Goal: Navigation & Orientation: Find specific page/section

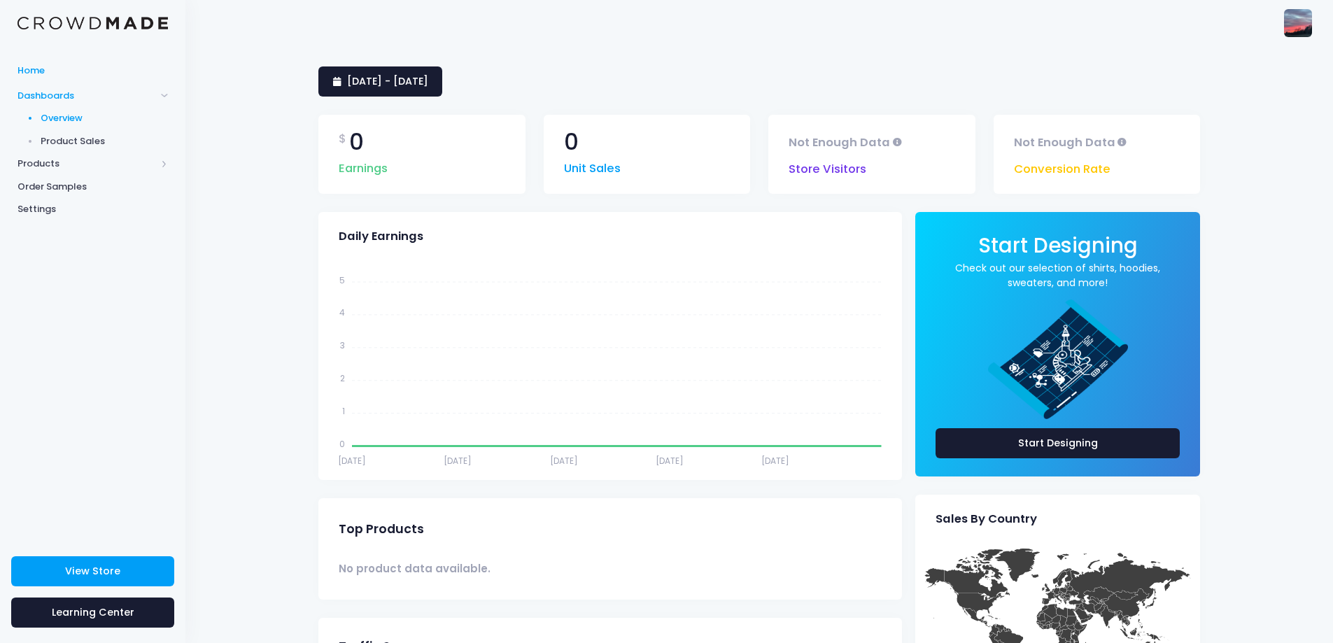
click at [61, 78] on link "Home" at bounding box center [92, 70] width 185 height 27
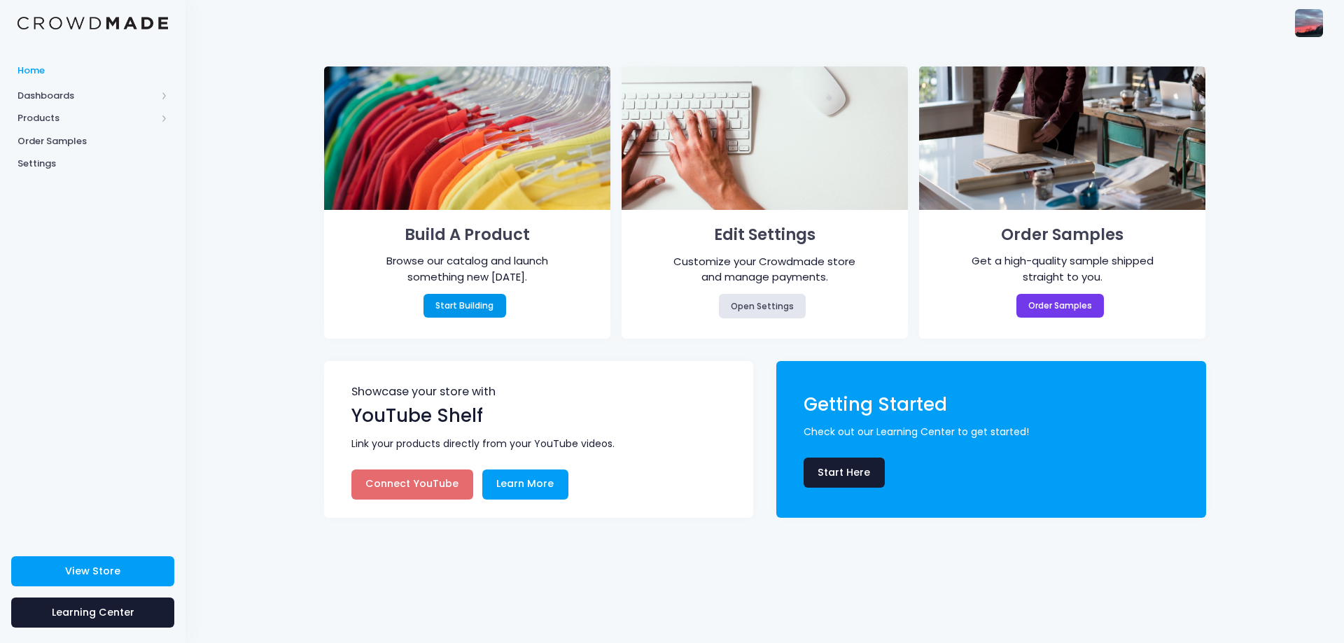
click at [450, 303] on link "Start Building" at bounding box center [464, 306] width 83 height 24
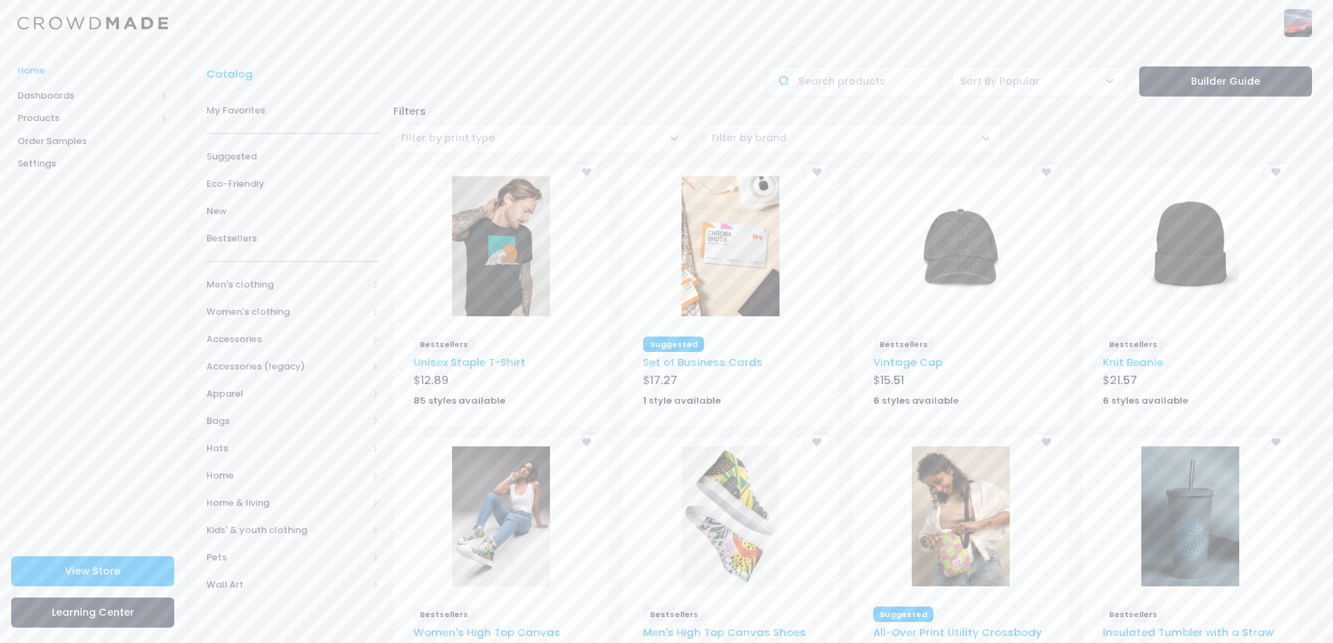
click at [57, 73] on span "Home" at bounding box center [92, 71] width 150 height 14
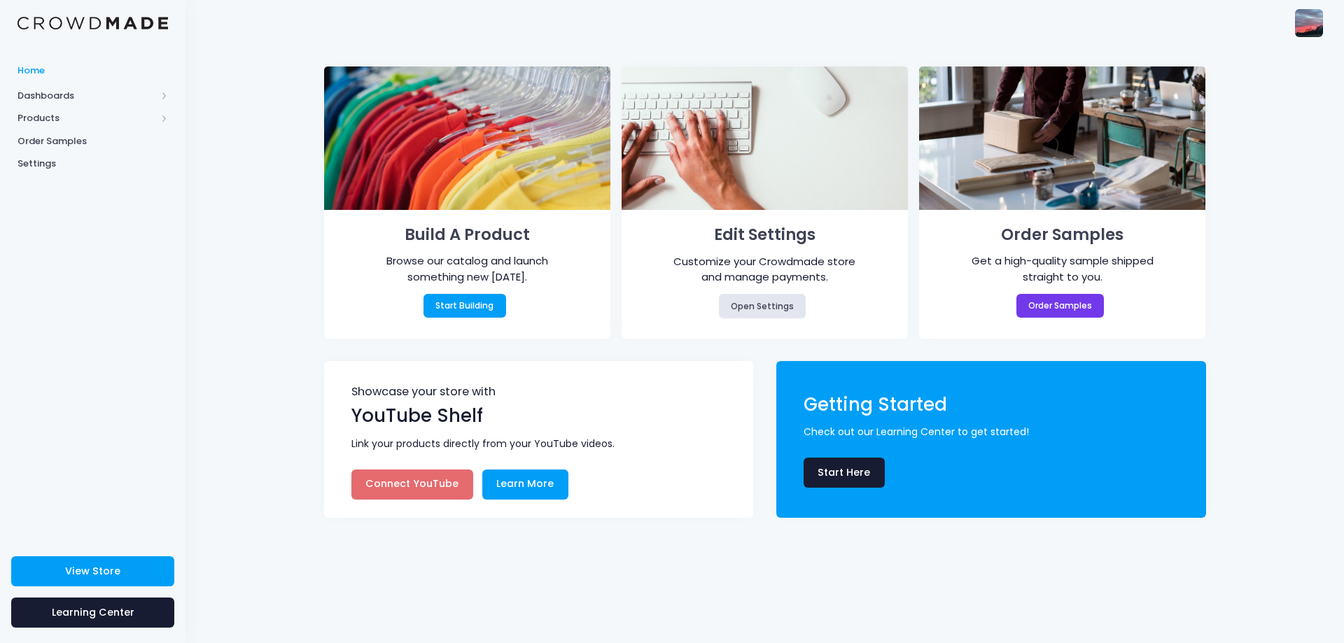
click at [1312, 19] on img at bounding box center [1309, 23] width 28 height 28
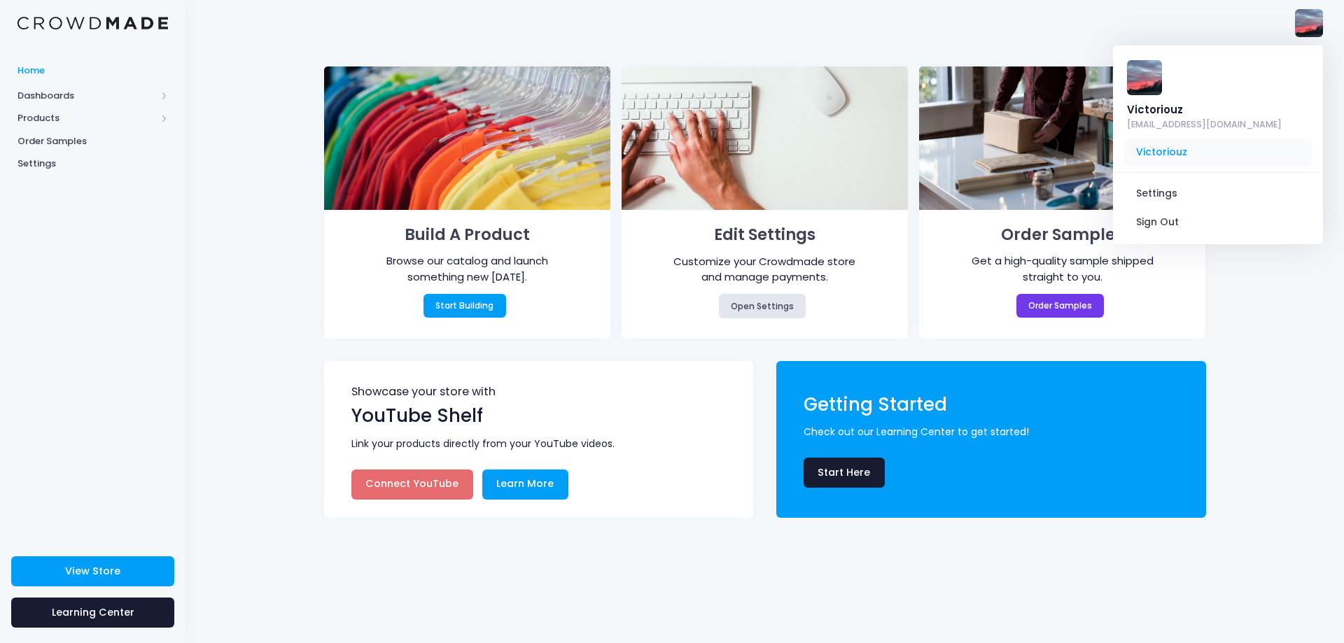
click at [1186, 139] on span "Victoriouz" at bounding box center [1218, 152] width 188 height 27
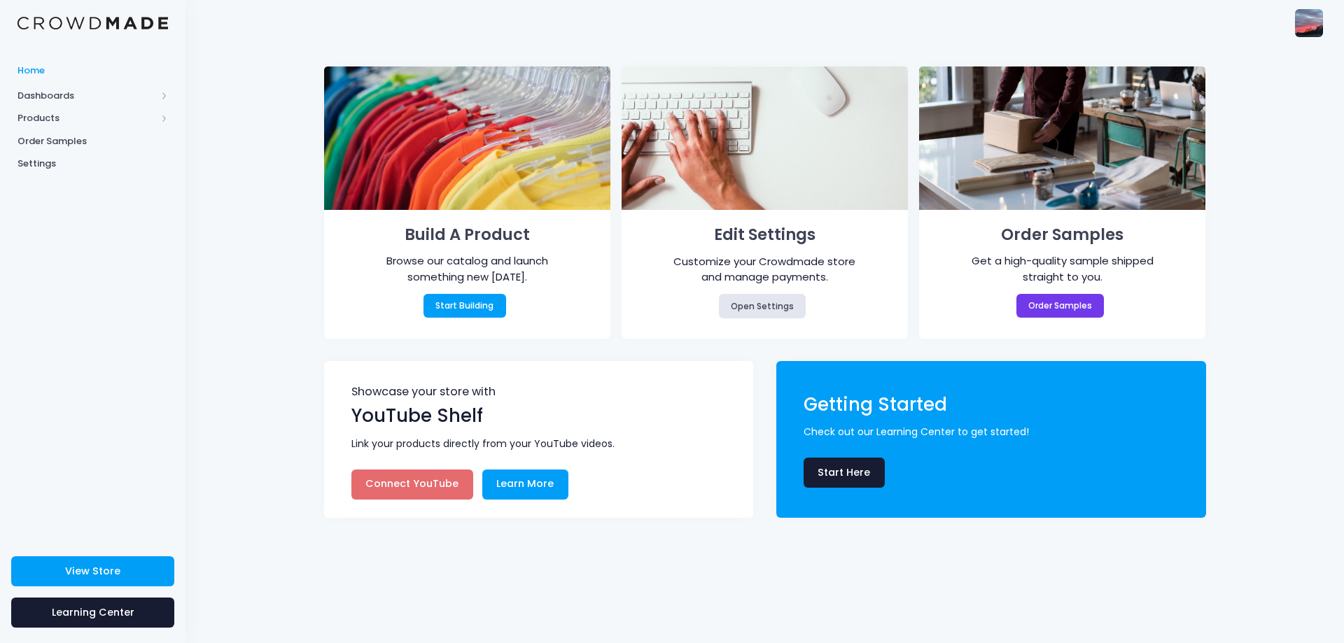
drag, startPoint x: 1330, startPoint y: 32, endPoint x: 1293, endPoint y: 22, distance: 39.2
click at [1330, 34] on div "Victoriouz hagstromemily@gmail.com Victoriouz Settings Sign Out" at bounding box center [764, 22] width 1158 height 45
click at [1293, 22] on div "Victoriouz hagstromemily@gmail.com Victoriouz Settings Sign Out" at bounding box center [1299, 22] width 46 height 45
click at [1305, 19] on img at bounding box center [1309, 23] width 28 height 28
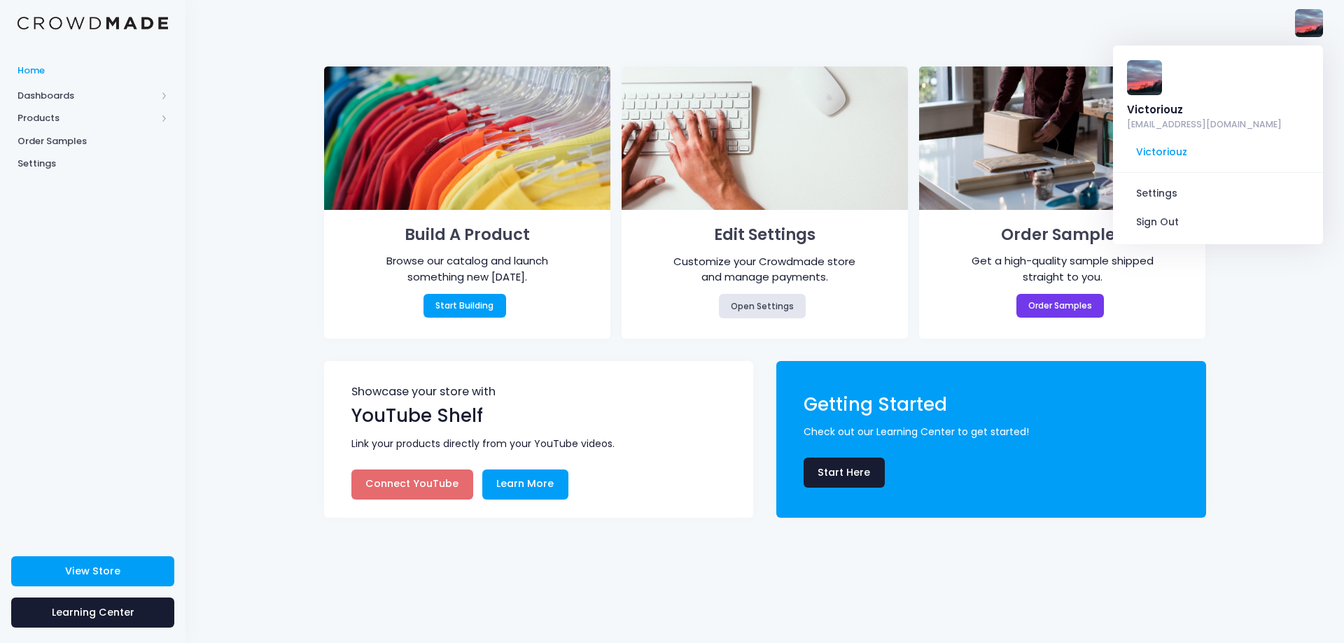
drag, startPoint x: 0, startPoint y: 330, endPoint x: 0, endPoint y: 343, distance: 13.3
click at [0, 329] on div "Home Dashboards Overview Product Sales Products Product Builder Product Editor …" at bounding box center [92, 295] width 185 height 477
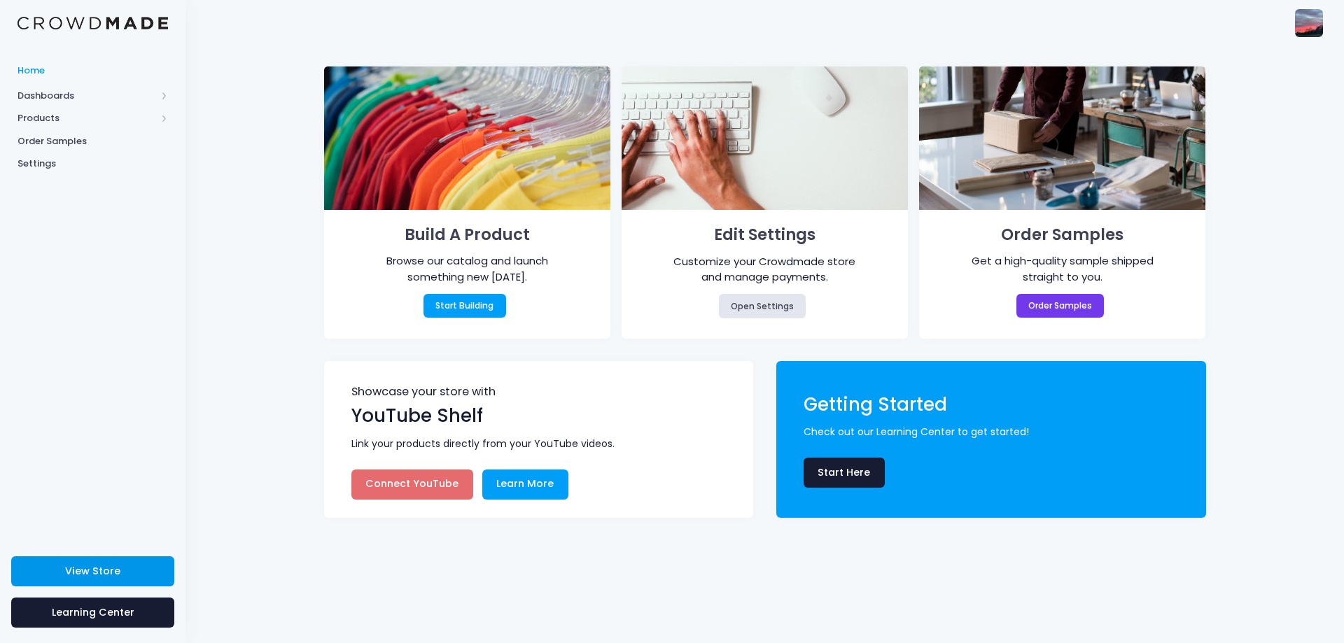
click at [132, 582] on link "View Store" at bounding box center [92, 571] width 163 height 30
click at [71, 92] on span "Dashboards" at bounding box center [86, 96] width 139 height 14
click at [70, 99] on span "Dashboards" at bounding box center [86, 96] width 139 height 14
click at [84, 16] on link at bounding box center [92, 23] width 150 height 14
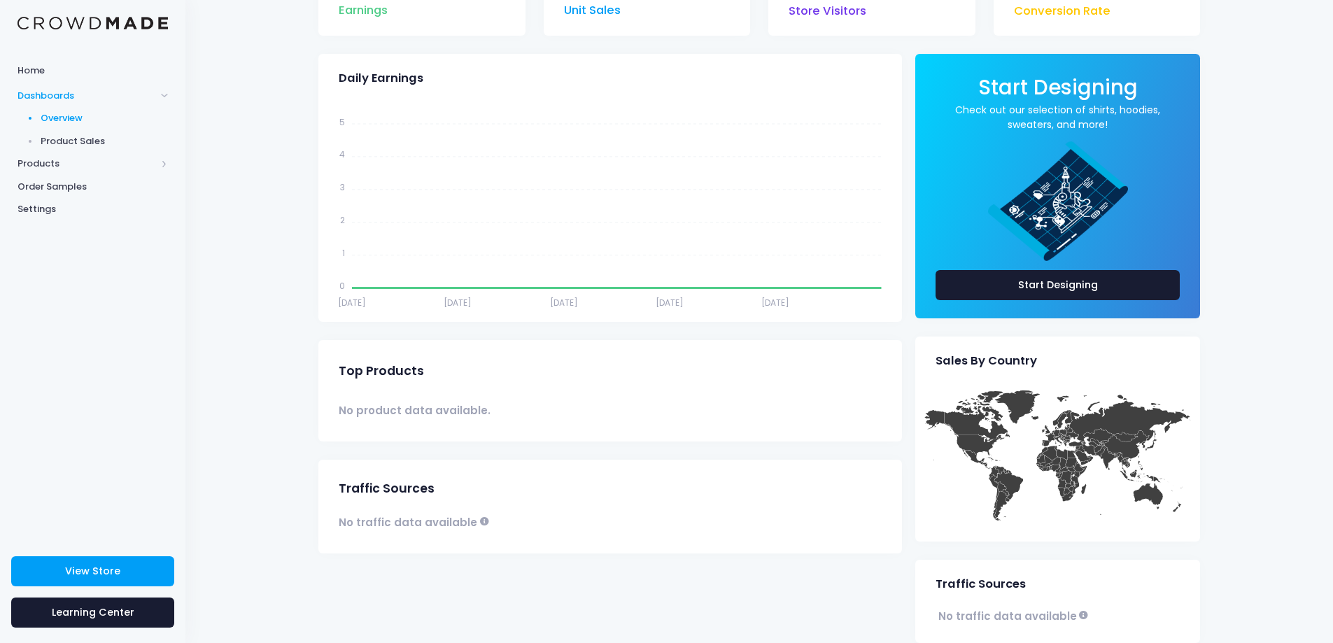
scroll to position [185, 0]
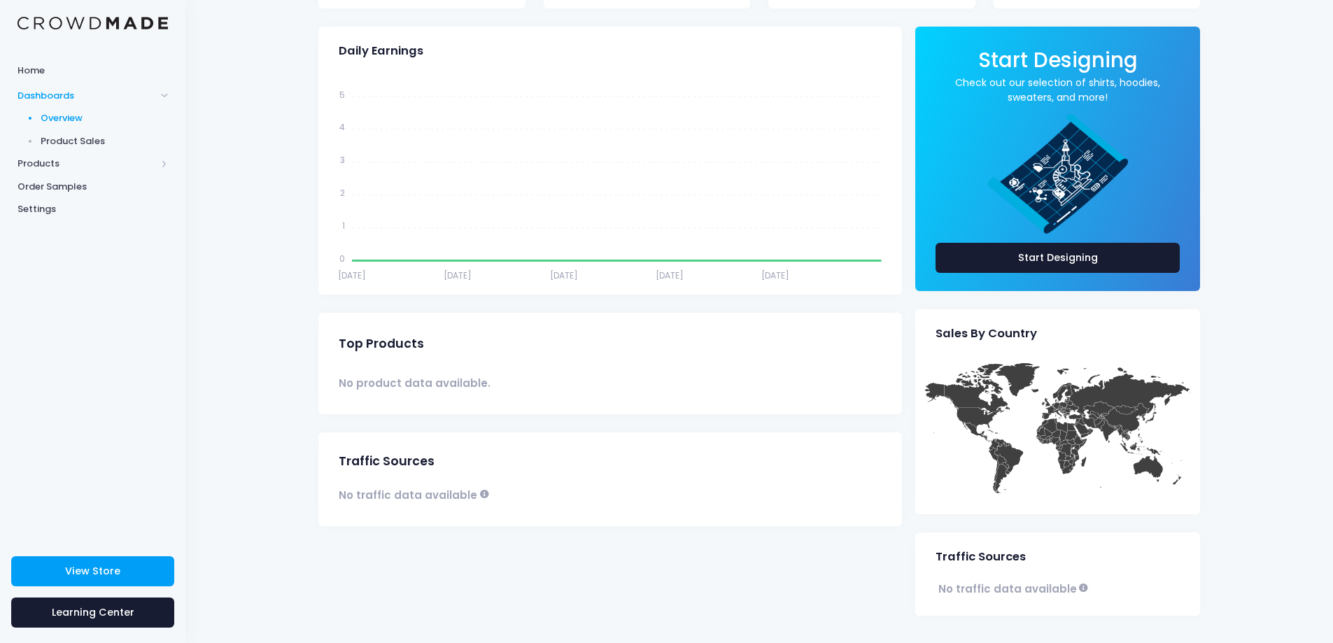
click at [1315, 115] on div "[DATE] - [DATE] $ 0 Earnings 0 Unit Sales Not Enough Data Store Visitors Not En…" at bounding box center [759, 251] width 1148 height 783
click at [1043, 640] on div "1 August 2025 - 30 August 2025 $ 0 Earnings 0 Unit Sales Not Enough Data Store …" at bounding box center [759, 251] width 1148 height 783
